Goal: Navigation & Orientation: Understand site structure

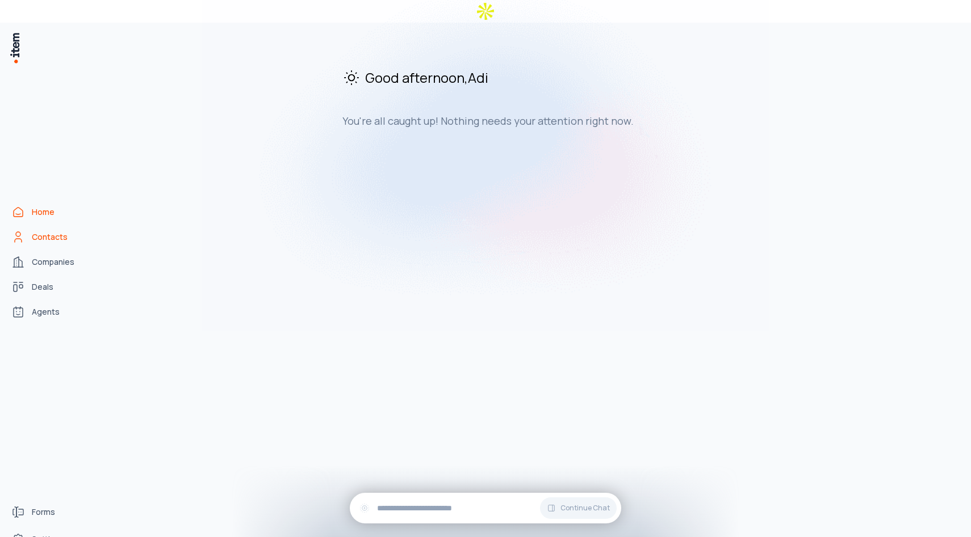
click at [53, 226] on link "Contacts" at bounding box center [50, 237] width 86 height 23
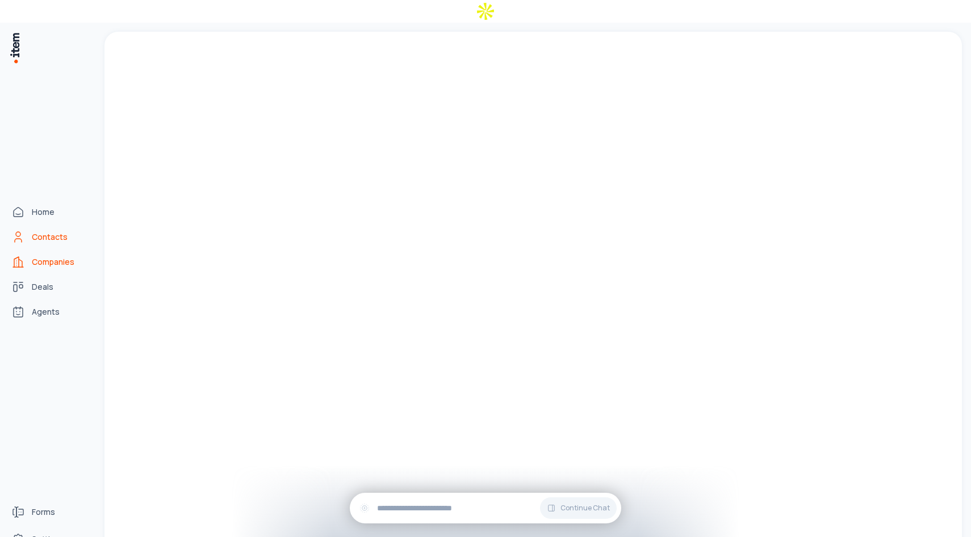
click at [44, 257] on span "Companies" at bounding box center [53, 262] width 43 height 11
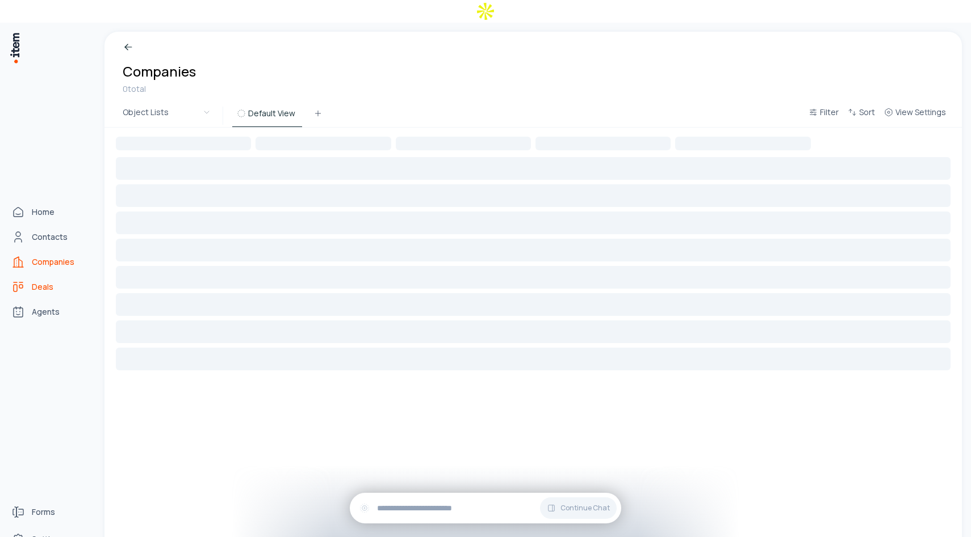
click at [35, 276] on link "Deals" at bounding box center [50, 287] width 86 height 23
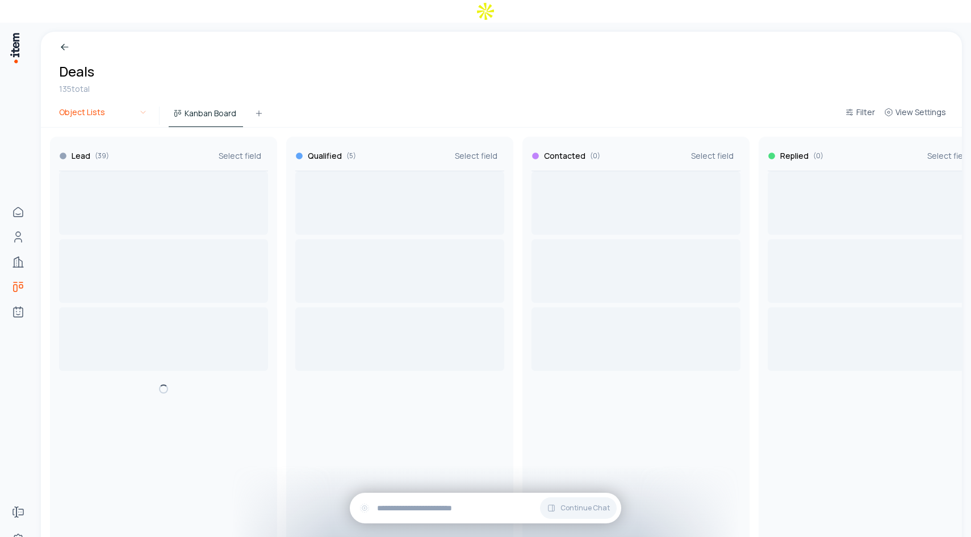
click at [99, 95] on html "Home Contacts Companies Deals Agents Forms Settings Breadcrumb Deals 135 total …" at bounding box center [485, 280] width 971 height 560
click at [186, 58] on html "Home Contacts Companies Deals Agents Forms Settings Breadcrumb Deals 135 total …" at bounding box center [485, 280] width 971 height 560
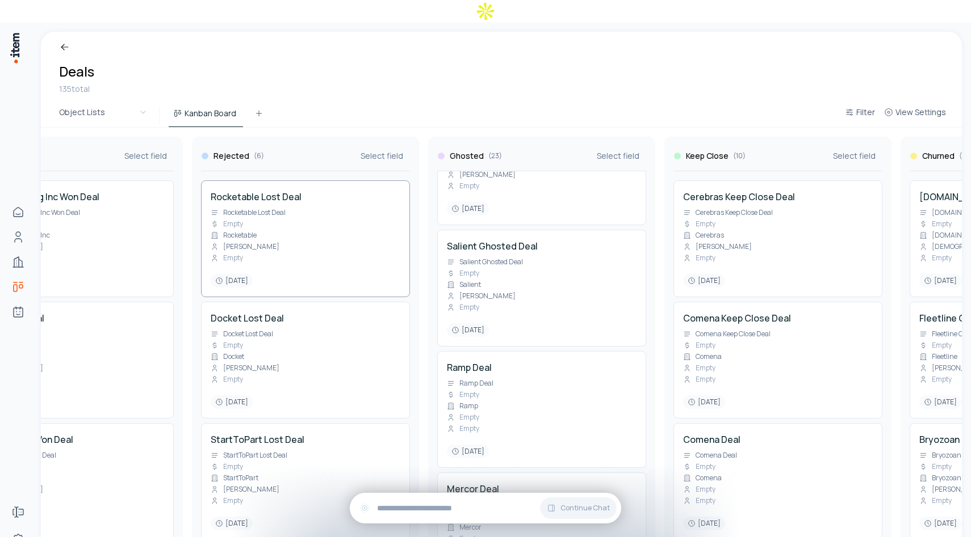
scroll to position [367, 0]
